Goal: Find specific page/section: Find specific page/section

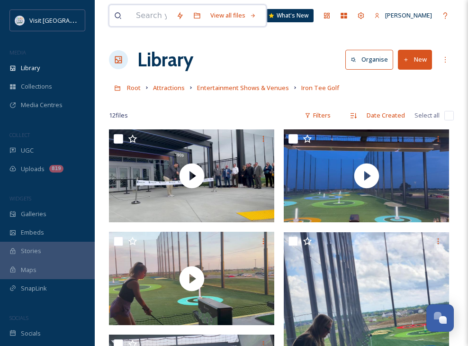
click at [159, 18] on input at bounding box center [151, 15] width 40 height 21
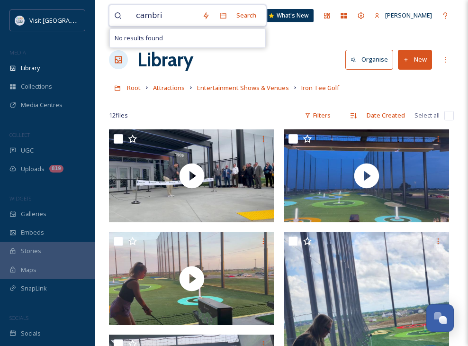
type input "cambria"
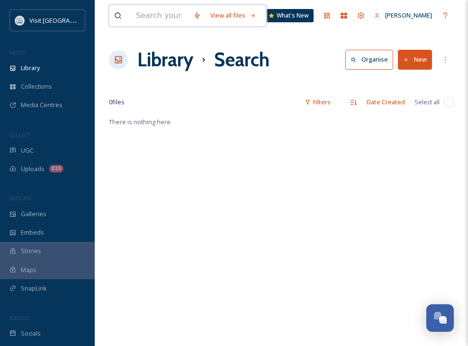
click at [168, 23] on input at bounding box center [159, 15] width 57 height 21
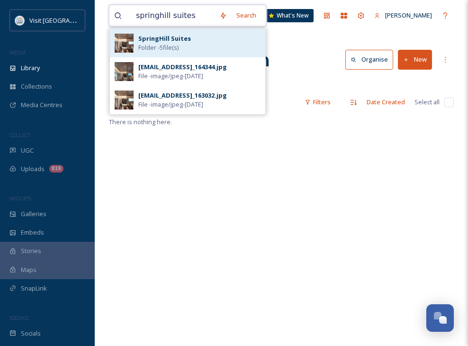
type input "springhill suites"
click at [169, 44] on span "Folder - 5 file(s)" at bounding box center [158, 47] width 40 height 9
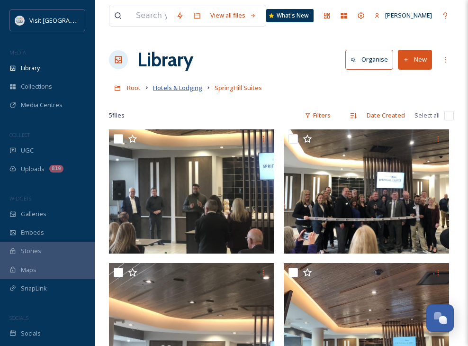
click at [189, 89] on span "Hotels & Lodging" at bounding box center [177, 87] width 49 height 9
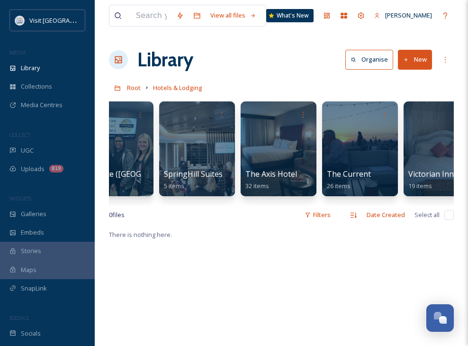
scroll to position [0, 632]
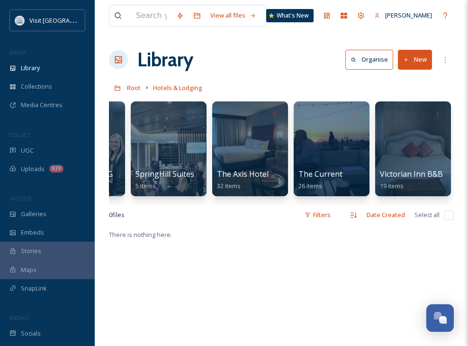
click at [315, 68] on div "Library Organise New" at bounding box center [281, 59] width 345 height 28
click at [146, 16] on input at bounding box center [151, 15] width 40 height 21
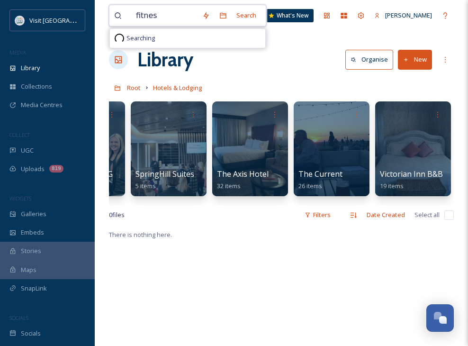
type input "fitness"
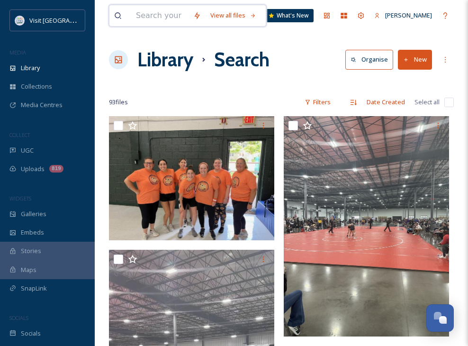
click at [164, 16] on input at bounding box center [159, 15] width 57 height 21
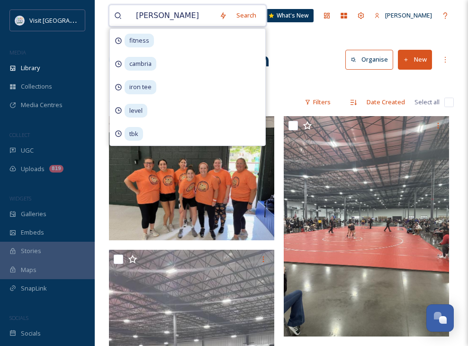
type input "bowling"
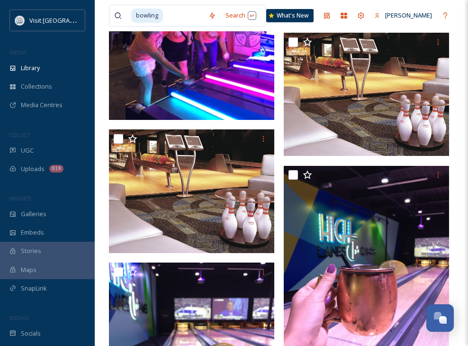
scroll to position [1525, 0]
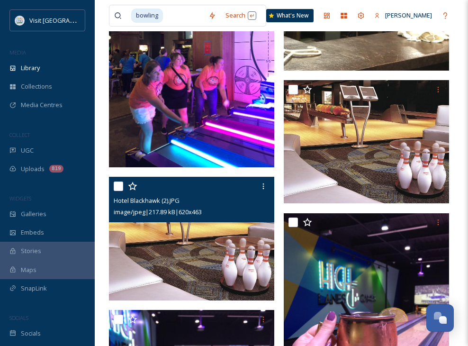
click at [212, 235] on img at bounding box center [191, 239] width 165 height 124
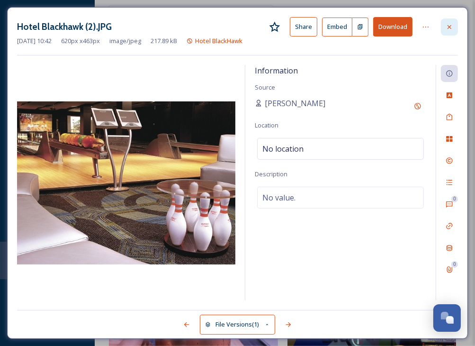
click at [443, 23] on div at bounding box center [449, 26] width 17 height 17
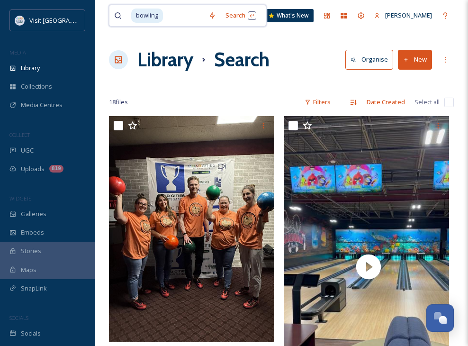
click at [170, 18] on input at bounding box center [184, 15] width 40 height 21
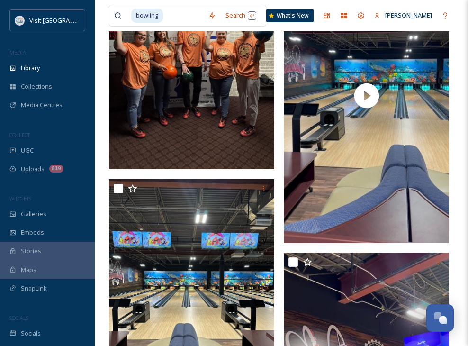
scroll to position [228, 0]
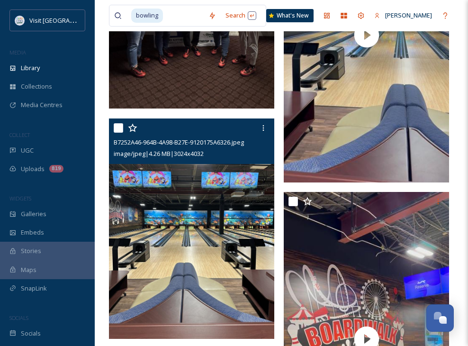
click at [246, 199] on img at bounding box center [191, 228] width 165 height 220
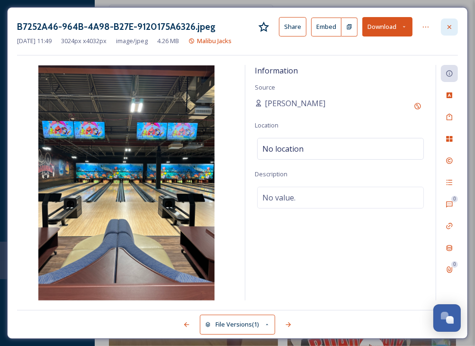
click at [453, 31] on div at bounding box center [449, 26] width 17 height 17
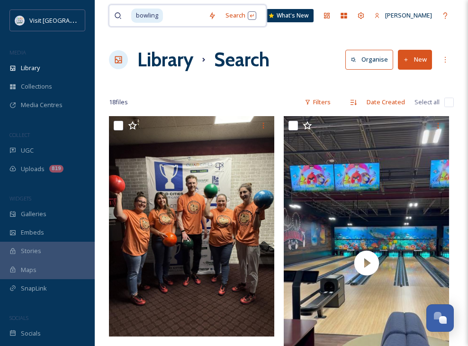
click at [192, 16] on input at bounding box center [184, 15] width 40 height 21
drag, startPoint x: 191, startPoint y: 16, endPoint x: 168, endPoint y: 13, distance: 23.3
click at [162, 17] on div "bowling" at bounding box center [167, 15] width 72 height 21
type input "b"
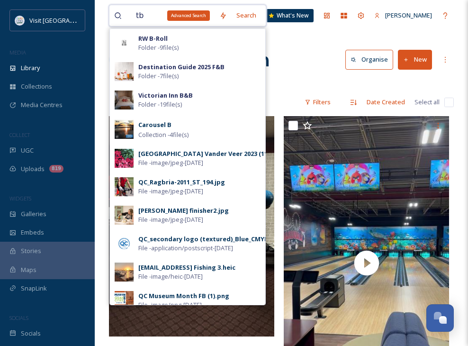
type input "tbk"
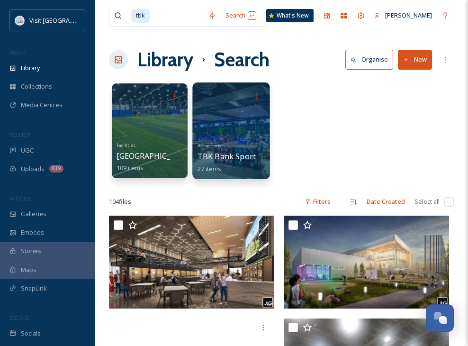
click at [234, 135] on div at bounding box center [230, 130] width 77 height 97
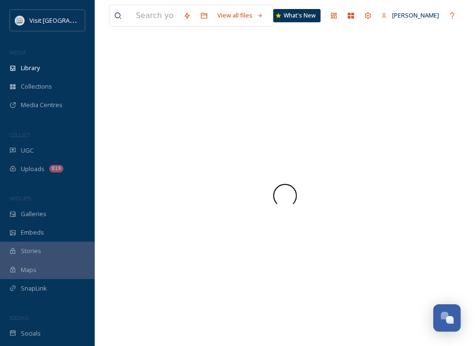
click at [234, 135] on div at bounding box center [285, 195] width 352 height 300
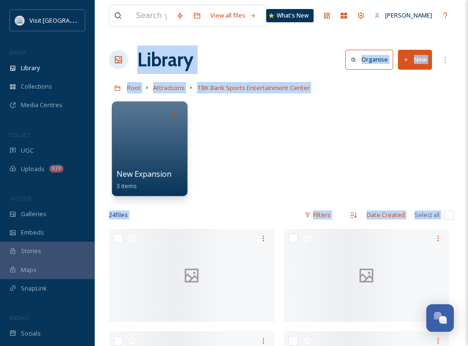
click at [277, 140] on div "New Expansion 3 items" at bounding box center [281, 151] width 345 height 109
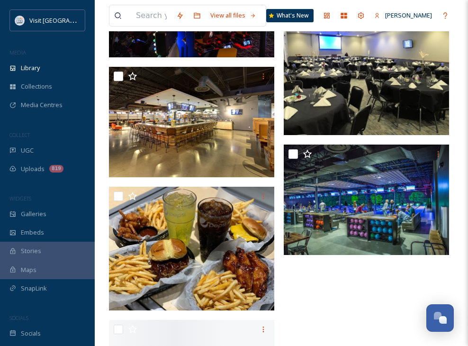
scroll to position [1515, 0]
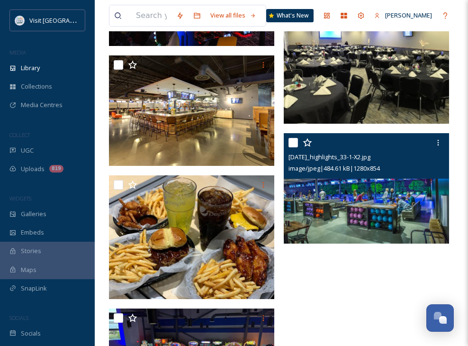
drag, startPoint x: 345, startPoint y: 199, endPoint x: 335, endPoint y: 178, distance: 23.9
click at [335, 178] on div "[DATE]_highlights_33-1-X2.jpg image/jpeg | 484.61 kB | 1280 x 854" at bounding box center [366, 155] width 165 height 45
click at [336, 209] on img at bounding box center [366, 188] width 165 height 110
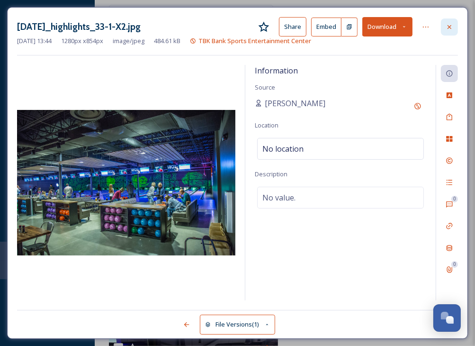
click at [452, 18] on div at bounding box center [449, 26] width 17 height 17
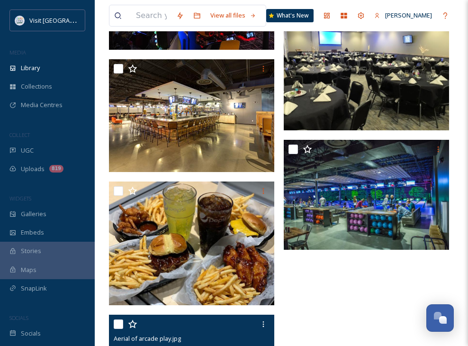
scroll to position [1503, 0]
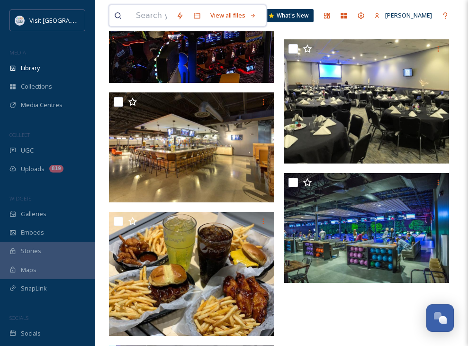
click at [152, 5] on input at bounding box center [151, 15] width 40 height 21
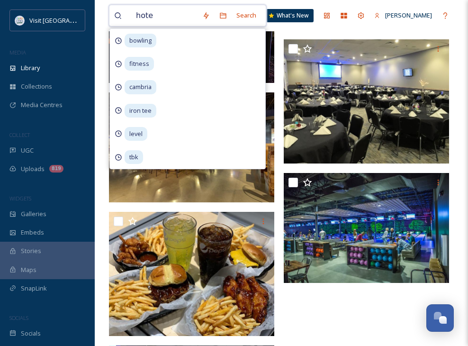
type input "hotel"
type input "\"
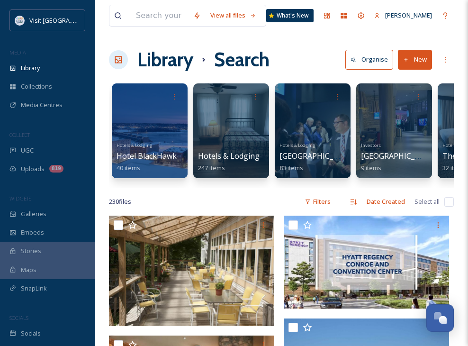
drag, startPoint x: 258, startPoint y: 187, endPoint x: 266, endPoint y: 186, distance: 8.6
click at [266, 186] on div "Hotels & Lodging Hotel BlackHawk 40 items Hotels & Lodging 247 items Hotels & L…" at bounding box center [281, 133] width 345 height 109
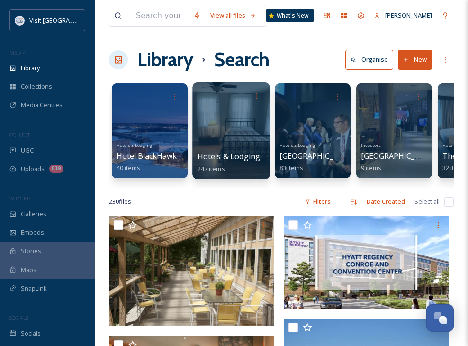
click at [208, 123] on div at bounding box center [230, 130] width 77 height 97
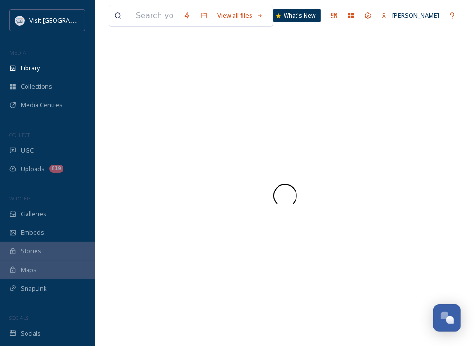
click at [208, 123] on div at bounding box center [285, 195] width 352 height 300
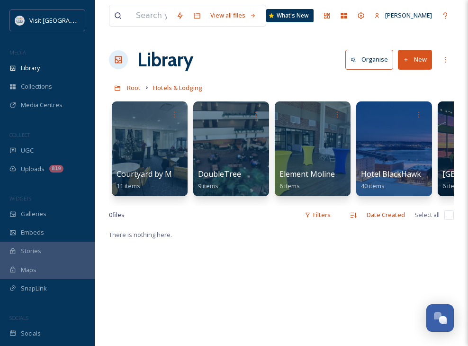
drag, startPoint x: 132, startPoint y: 236, endPoint x: 134, endPoint y: 246, distance: 10.1
click at [134, 239] on span "There is nothing here." at bounding box center [140, 234] width 63 height 9
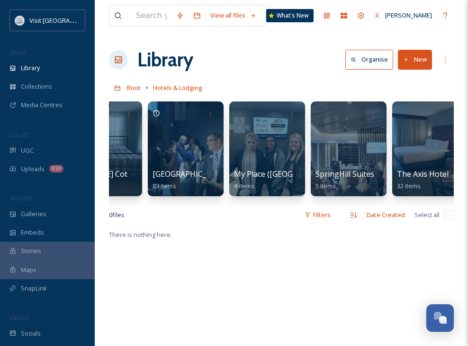
scroll to position [0, 470]
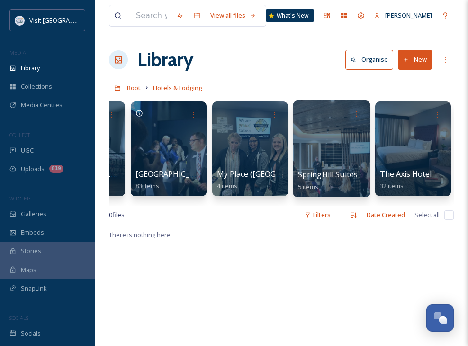
click at [319, 163] on div at bounding box center [331, 148] width 77 height 97
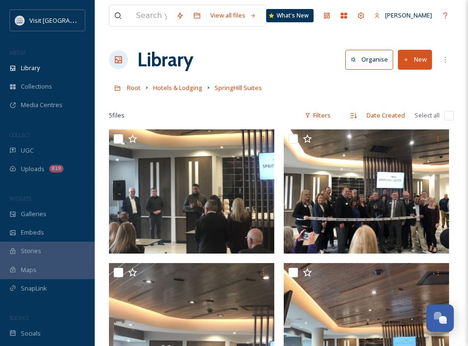
click at [283, 114] on div "5 file s Filters Date Created Select all" at bounding box center [281, 115] width 345 height 18
